Goal: Task Accomplishment & Management: Use online tool/utility

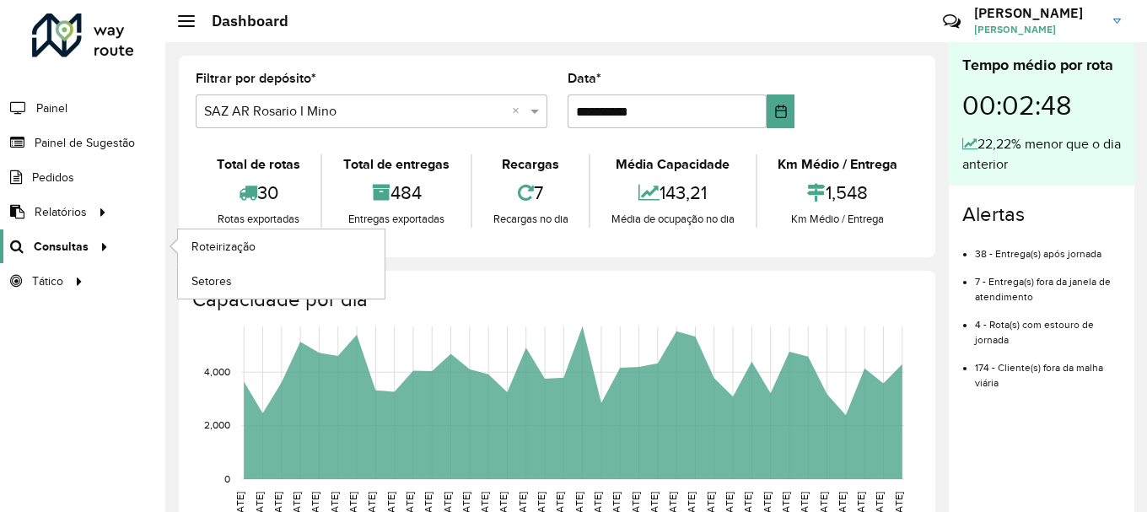
scroll to position [1106, 0]
click at [205, 242] on span "Roteirização" at bounding box center [225, 247] width 68 height 18
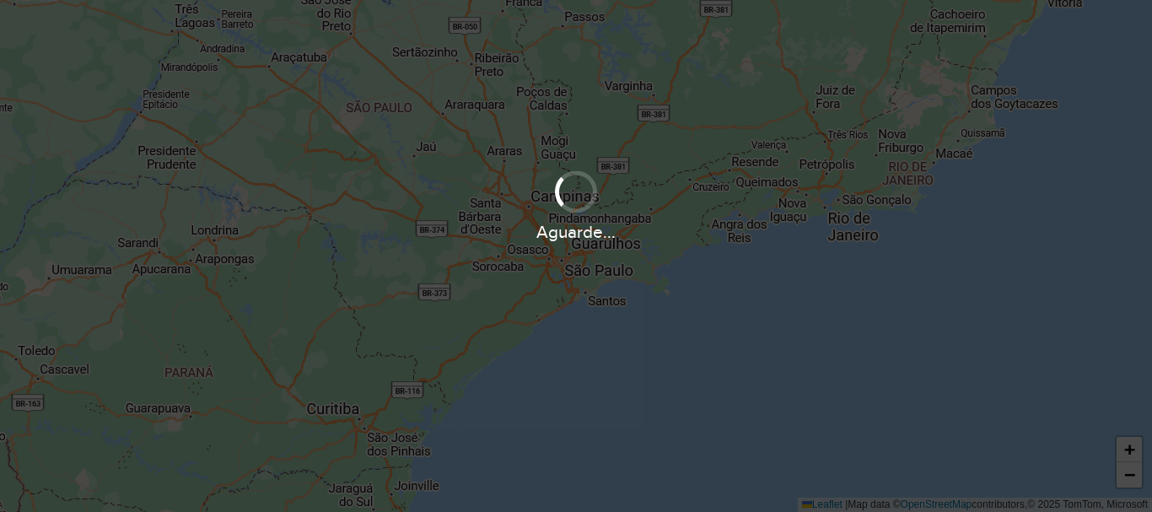
scroll to position [1106, 0]
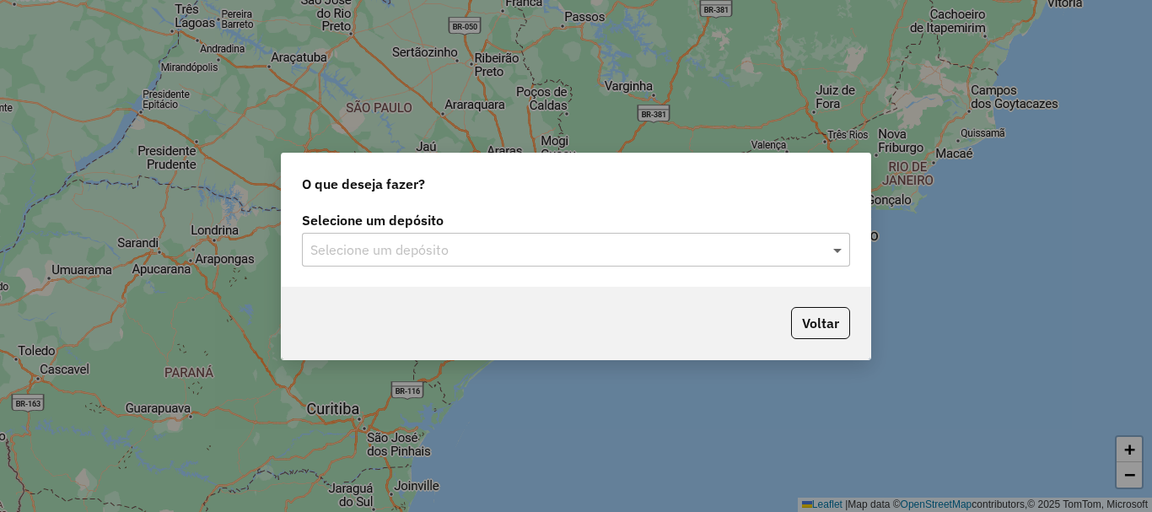
click at [840, 249] on span at bounding box center [839, 250] width 21 height 20
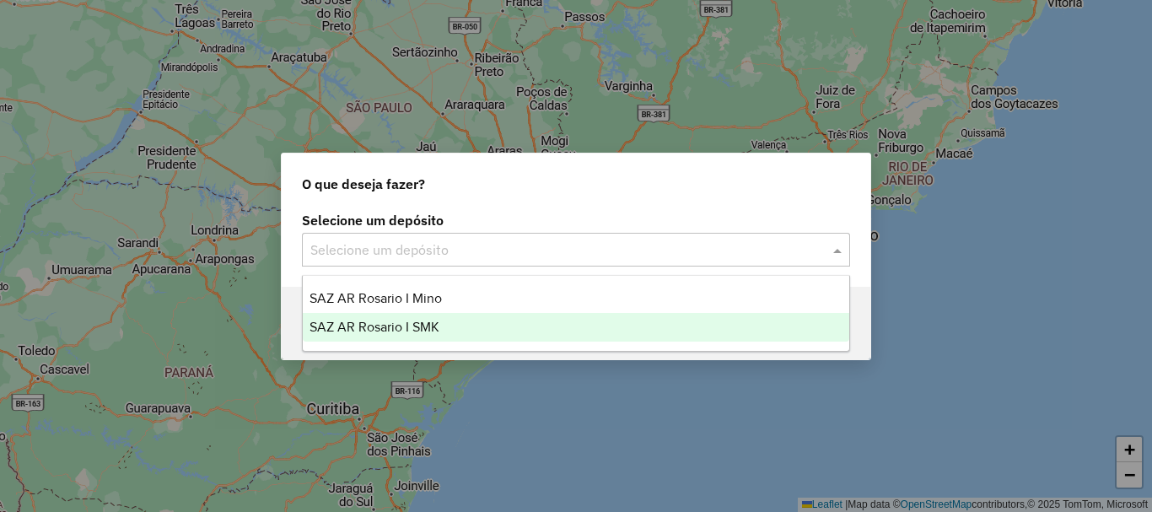
click at [424, 321] on span "SAZ AR Rosario I SMK" at bounding box center [375, 327] width 130 height 14
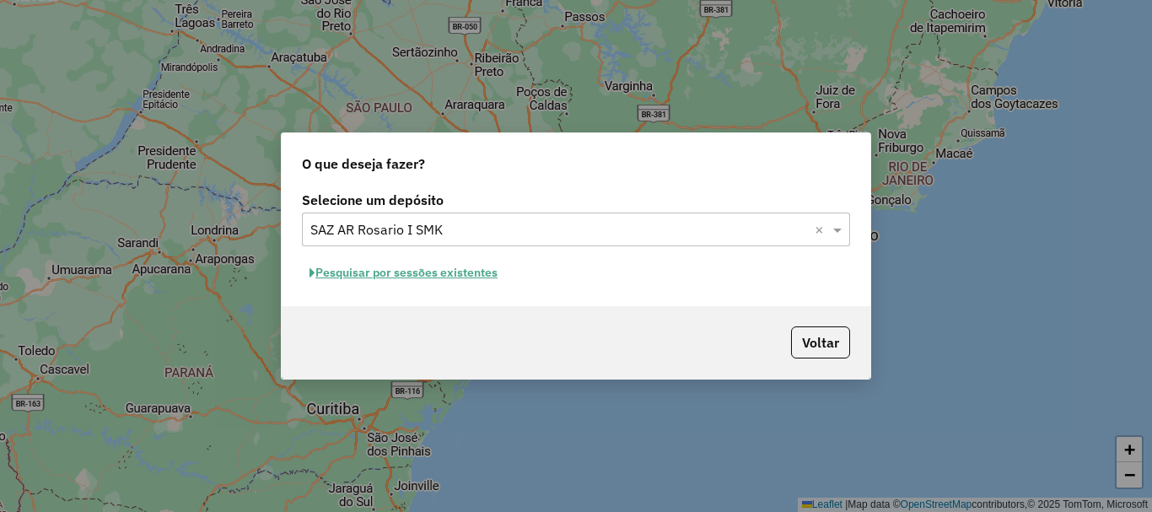
click at [427, 272] on button "Pesquisar por sessões existentes" at bounding box center [403, 273] width 203 height 26
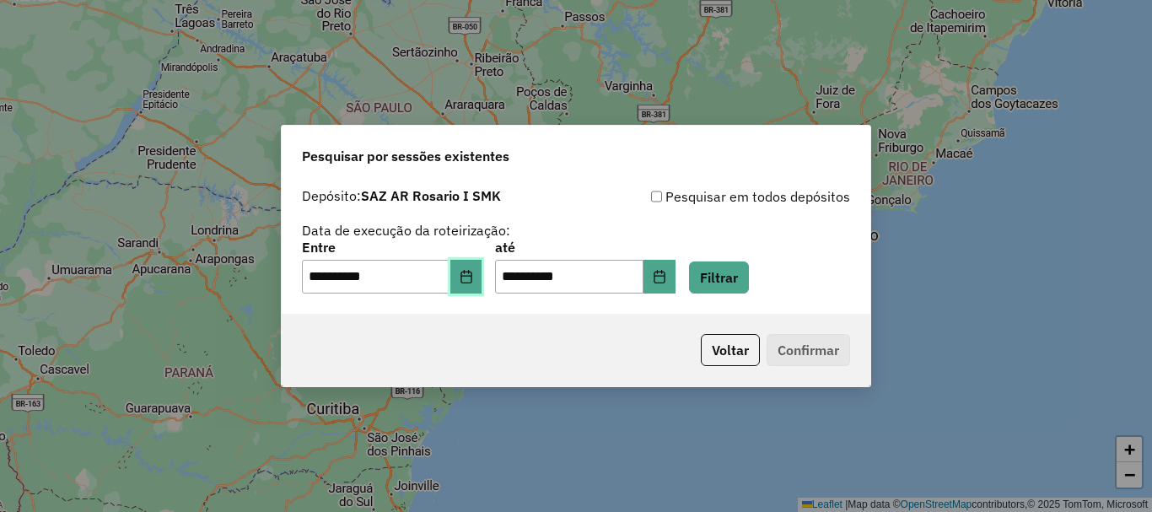
click at [470, 277] on button "Choose Date" at bounding box center [466, 277] width 32 height 34
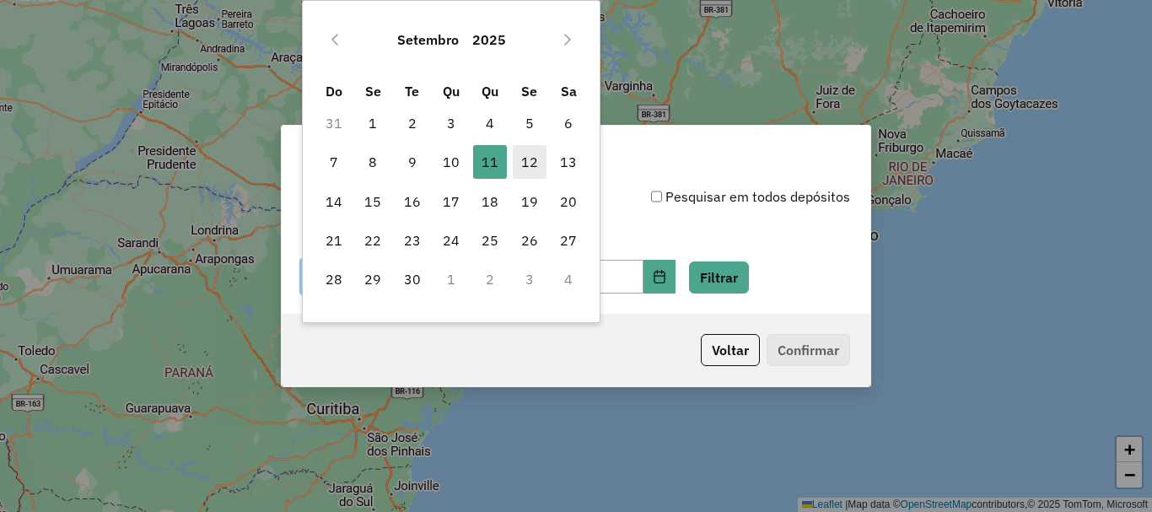
click at [522, 159] on span "12" at bounding box center [530, 162] width 34 height 34
type input "**********"
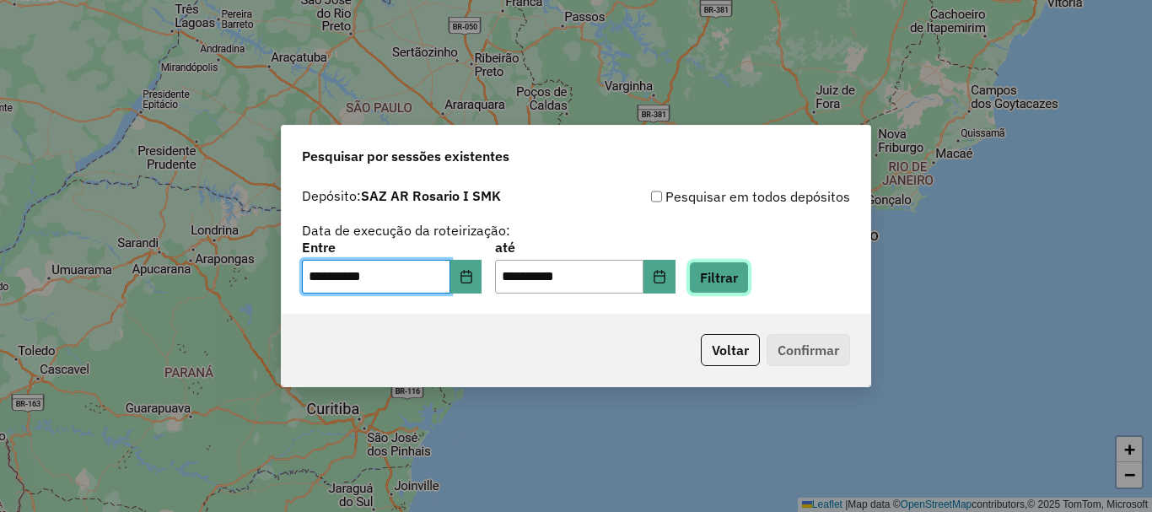
click at [746, 274] on button "Filtrar" at bounding box center [719, 277] width 60 height 32
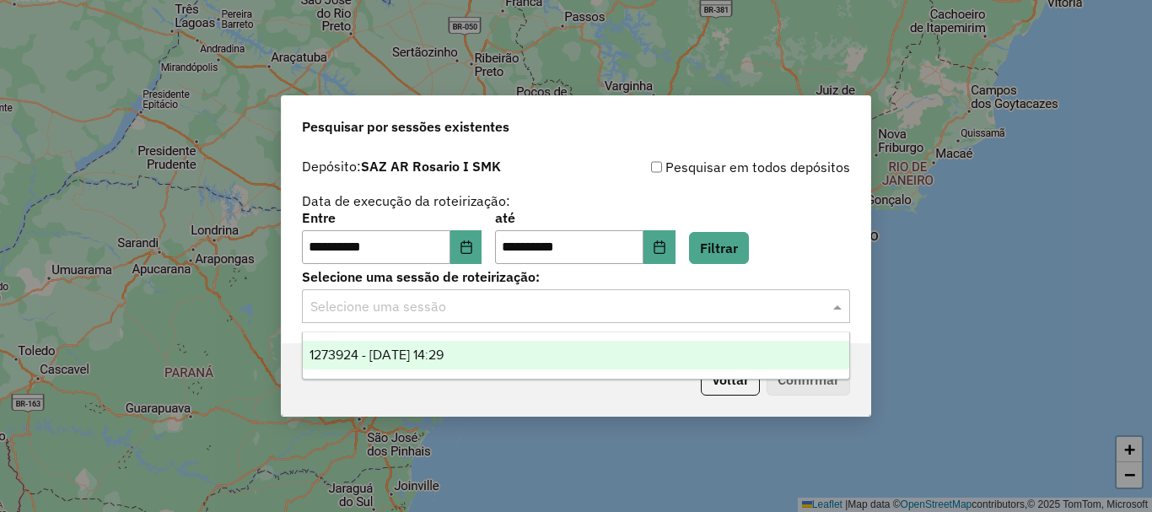
click at [839, 308] on span at bounding box center [839, 306] width 21 height 20
click at [418, 347] on span "1273924 - [DATE] 14:29" at bounding box center [377, 354] width 134 height 14
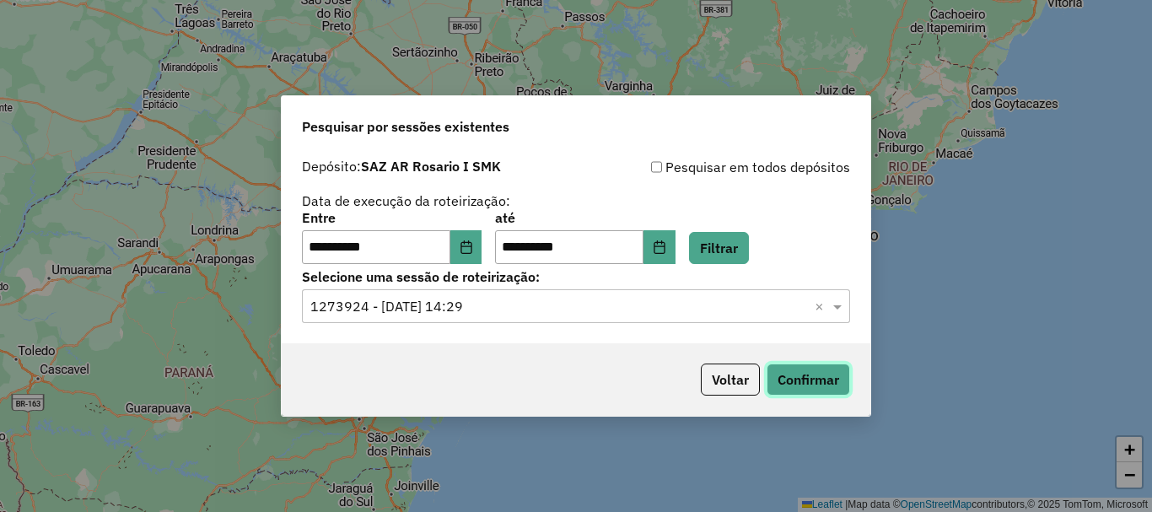
click at [823, 379] on button "Confirmar" at bounding box center [808, 379] width 83 height 32
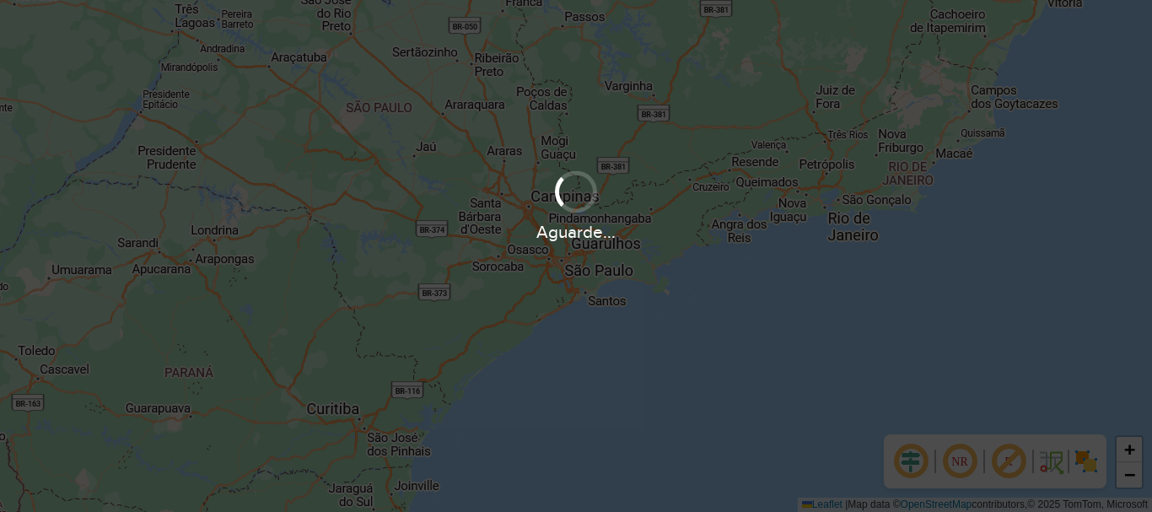
scroll to position [1106, 0]
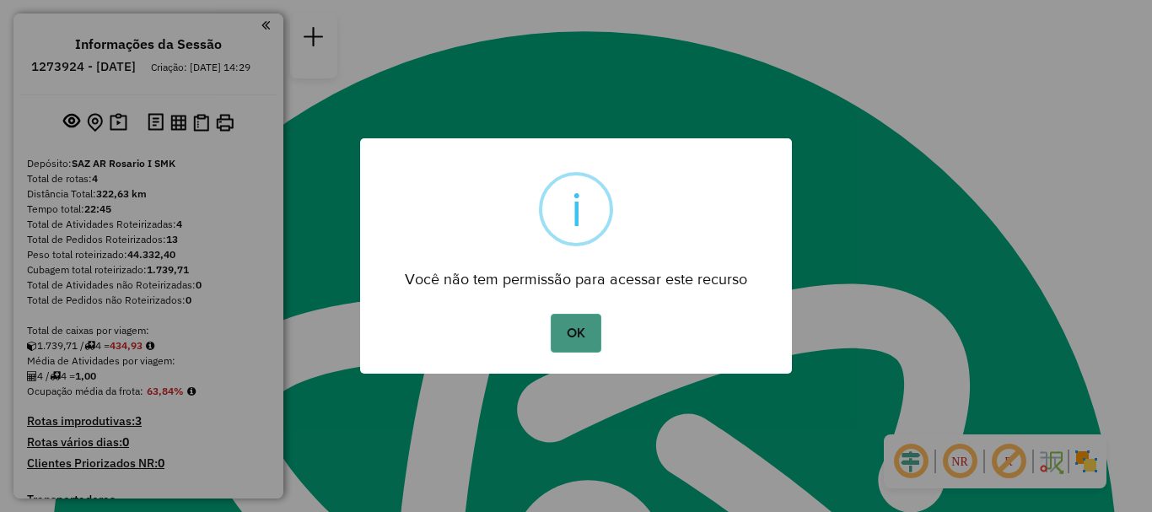
click at [592, 335] on button "OK" at bounding box center [576, 333] width 50 height 39
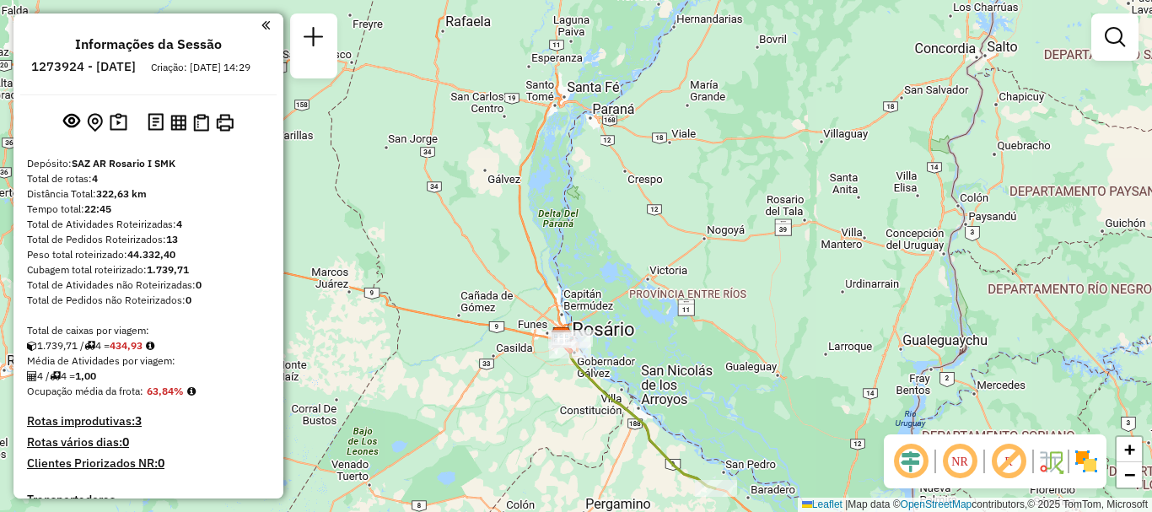
click at [650, 412] on div "Janela de atendimento Grade de atendimento Capacidade Transportadoras Veículos …" at bounding box center [576, 256] width 1152 height 512
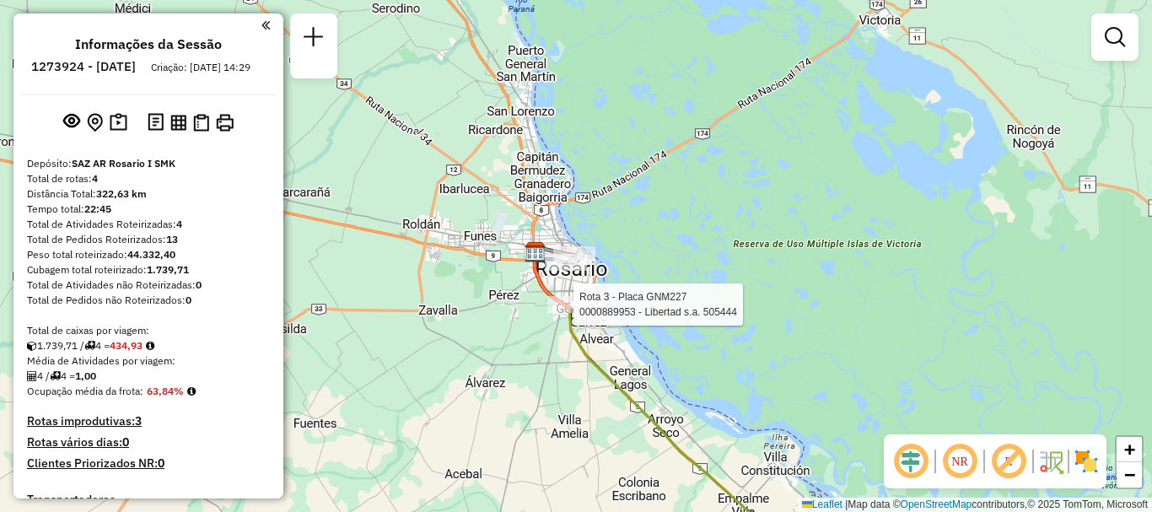
select select "**********"
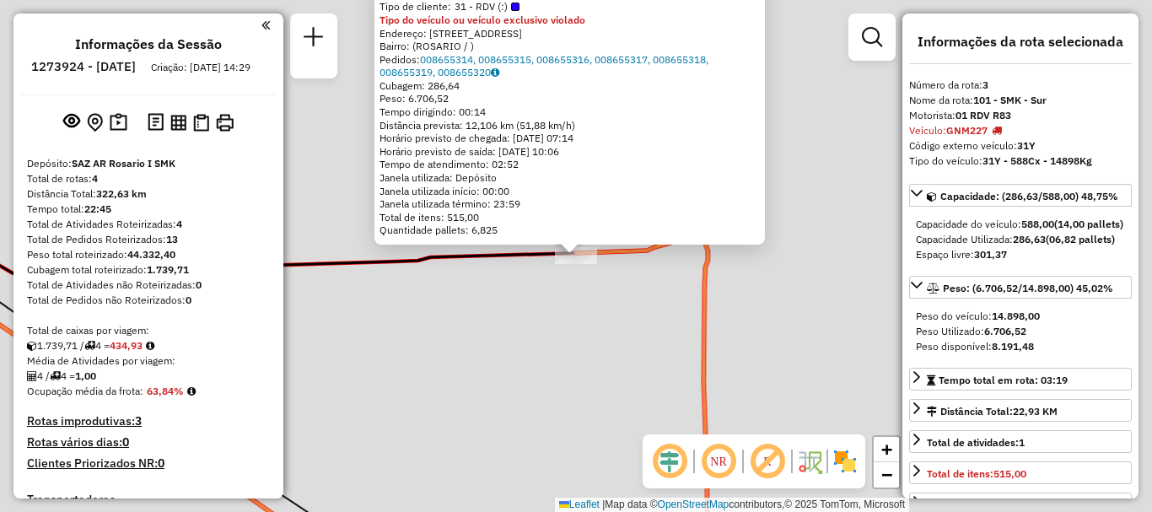
scroll to position [477, 0]
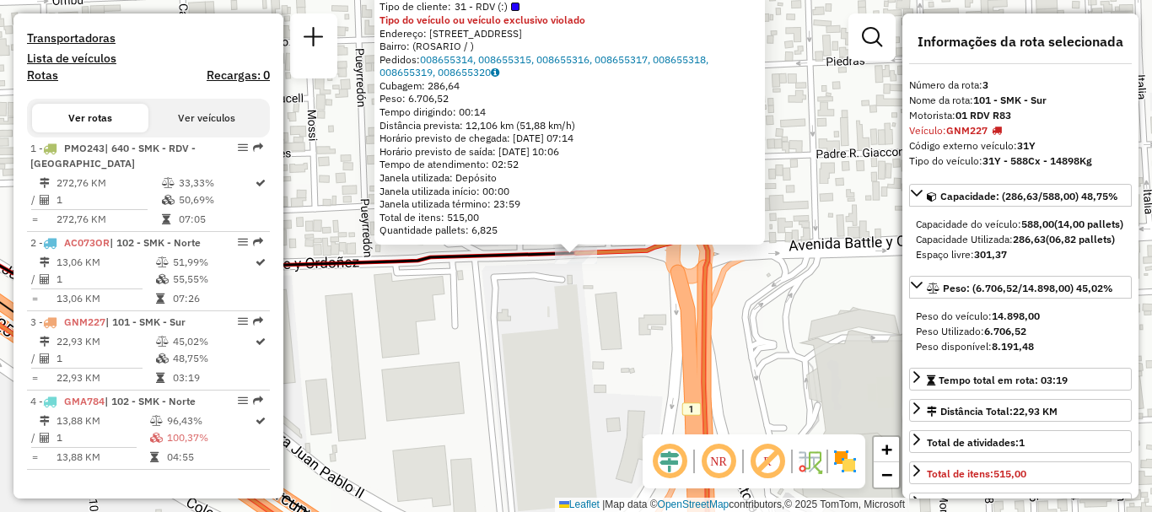
click at [573, 298] on div "0000889953 - Libertad s.a. 505444 Tipo de cliente: 31 - RDV (:) Tipo do veículo…" at bounding box center [576, 256] width 1152 height 512
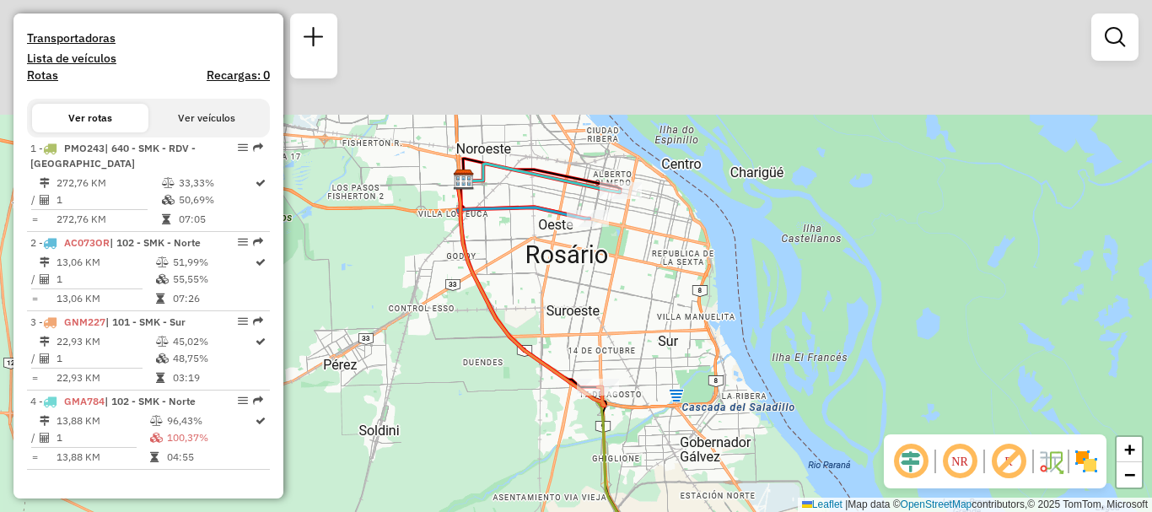
click at [584, 333] on div "Janela de atendimento Grade de atendimento Capacidade Transportadoras Veículos …" at bounding box center [576, 256] width 1152 height 512
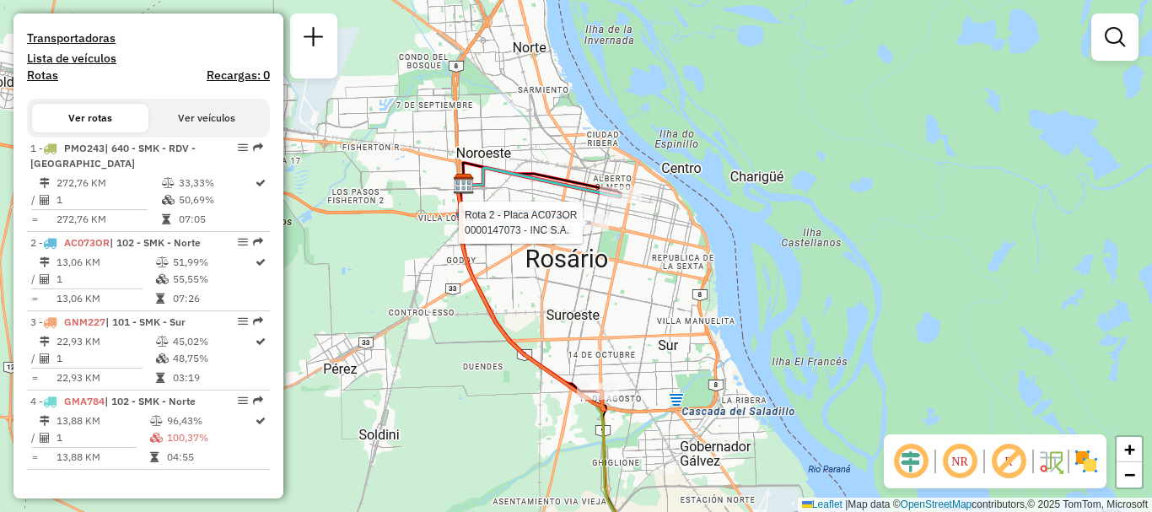
select select "**********"
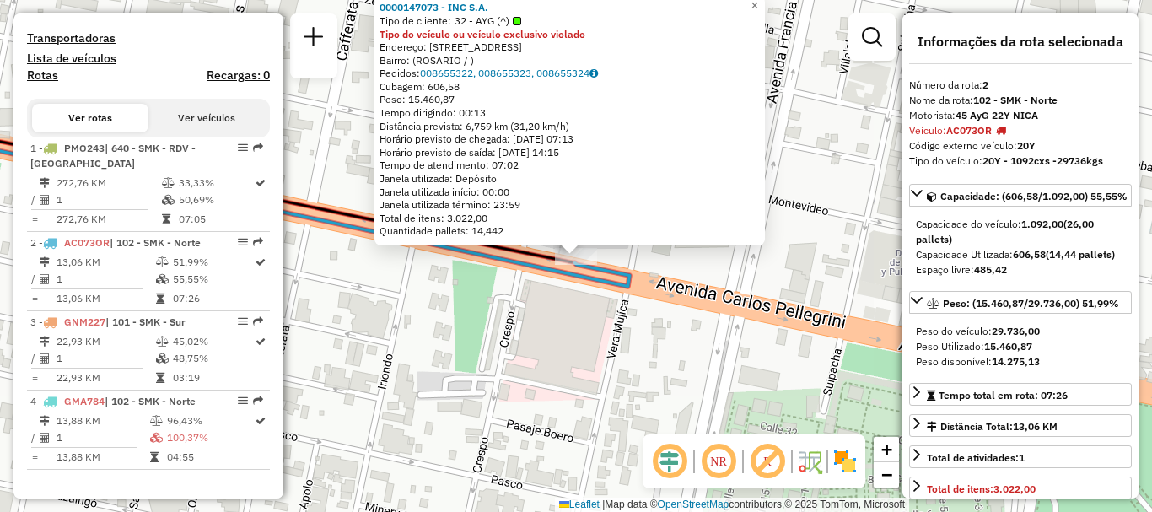
click at [556, 315] on div "0000147073 - INC S.A. Tipo de cliente: 32 - AYG (^) Tipo do veículo ou veículo …" at bounding box center [576, 256] width 1152 height 512
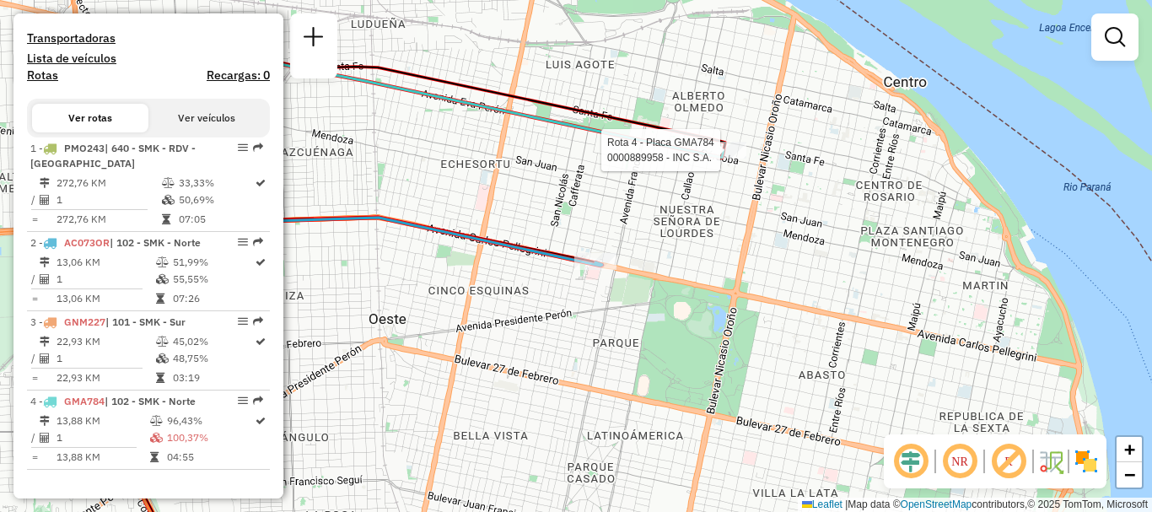
select select "**********"
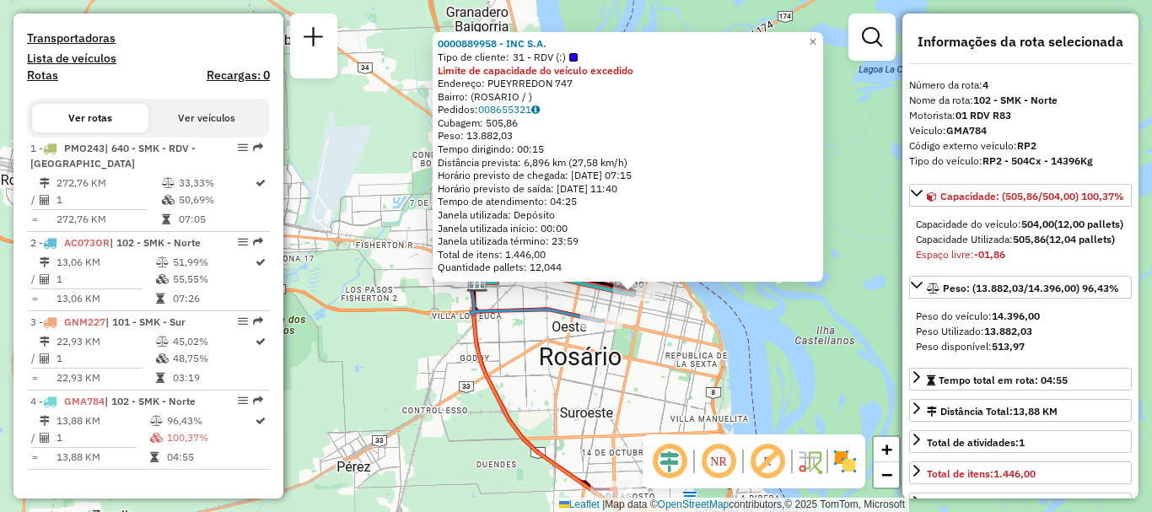
click at [783, 354] on div "0000889958 - INC S.A. Tipo de cliente: 31 - RDV (:) Limite de capacidade do veí…" at bounding box center [576, 256] width 1152 height 512
